Goal: Browse casually

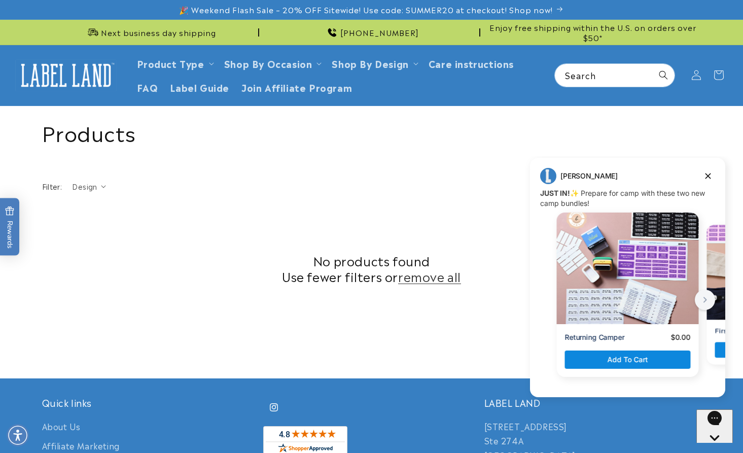
scroll to position [327, 0]
